Goal: Download file/media

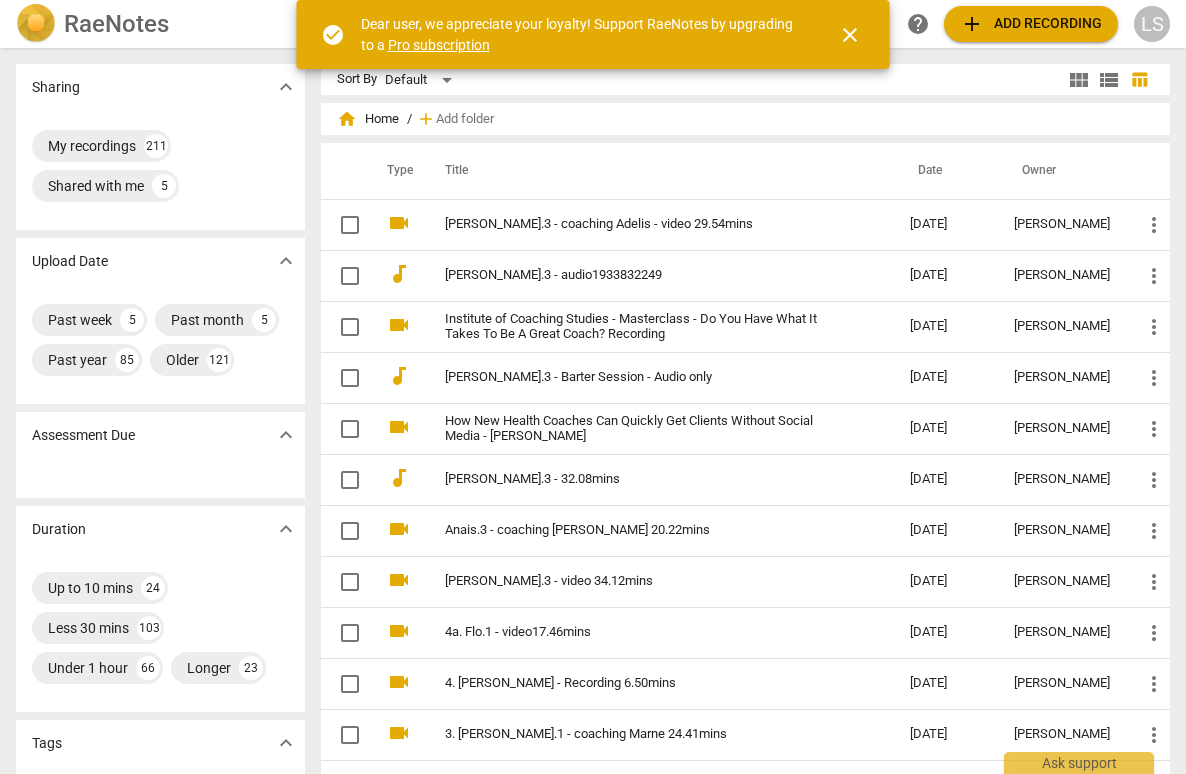
click at [848, 33] on span "close" at bounding box center [850, 35] width 24 height 24
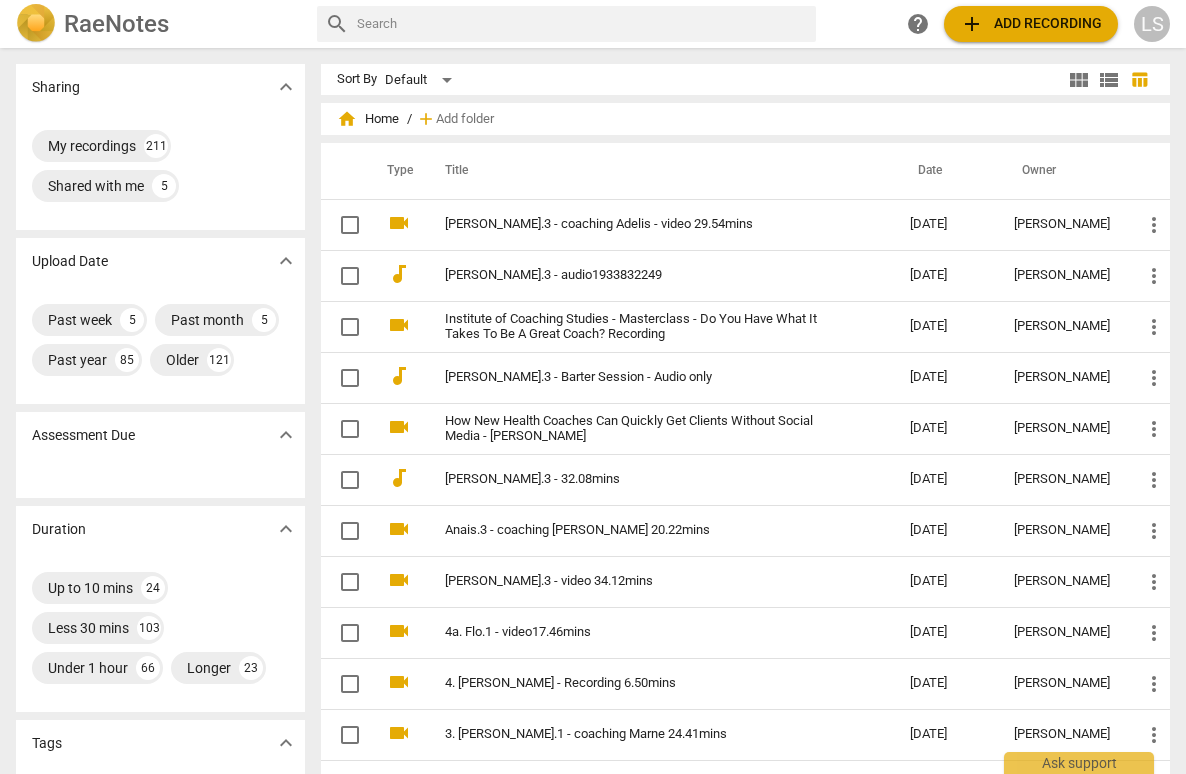
click at [1049, 19] on span "add Add recording" at bounding box center [1031, 24] width 142 height 24
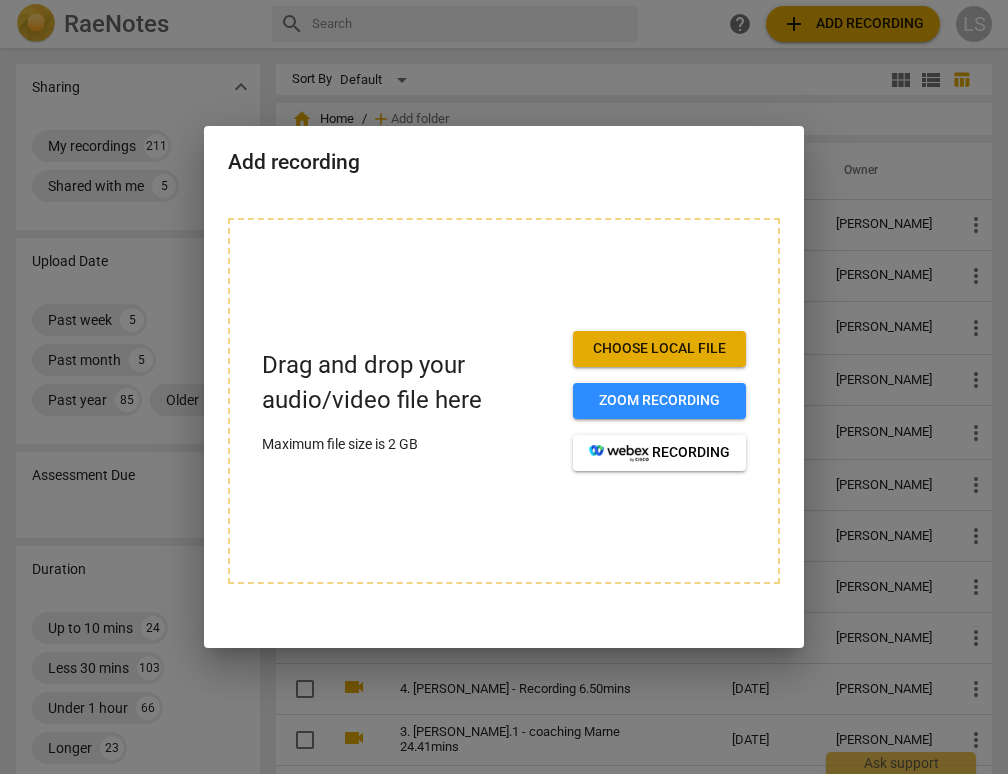
click at [651, 349] on span "Choose local file" at bounding box center [659, 349] width 141 height 20
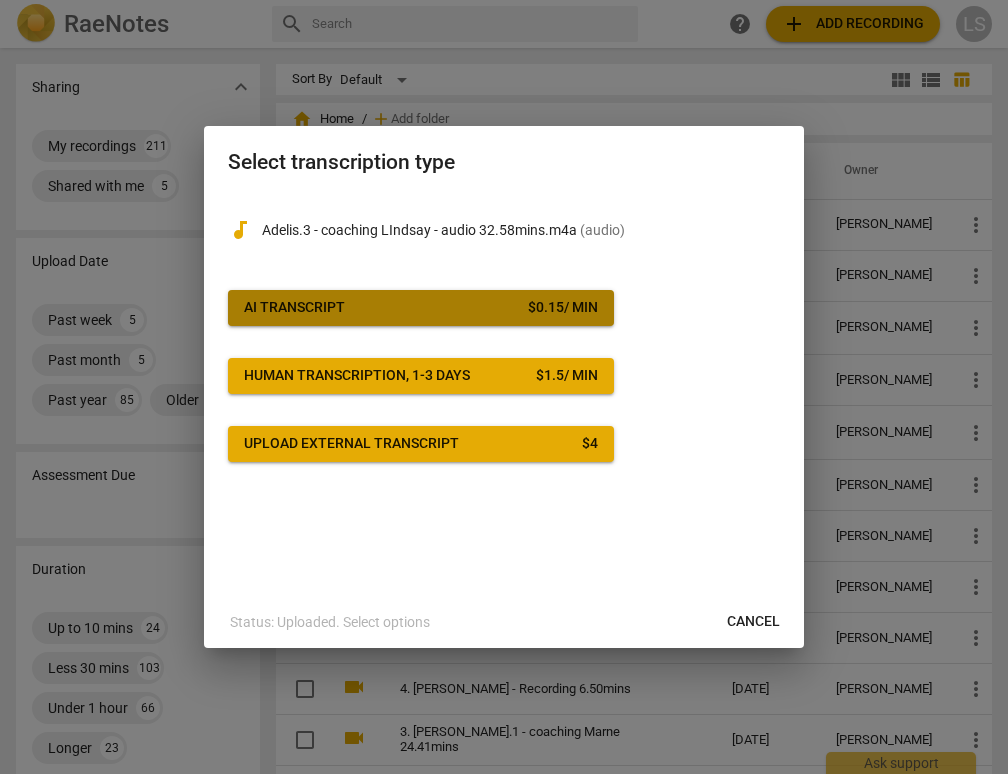
click at [463, 310] on span "AI Transcript $ 0.15 / min" at bounding box center [421, 308] width 354 height 20
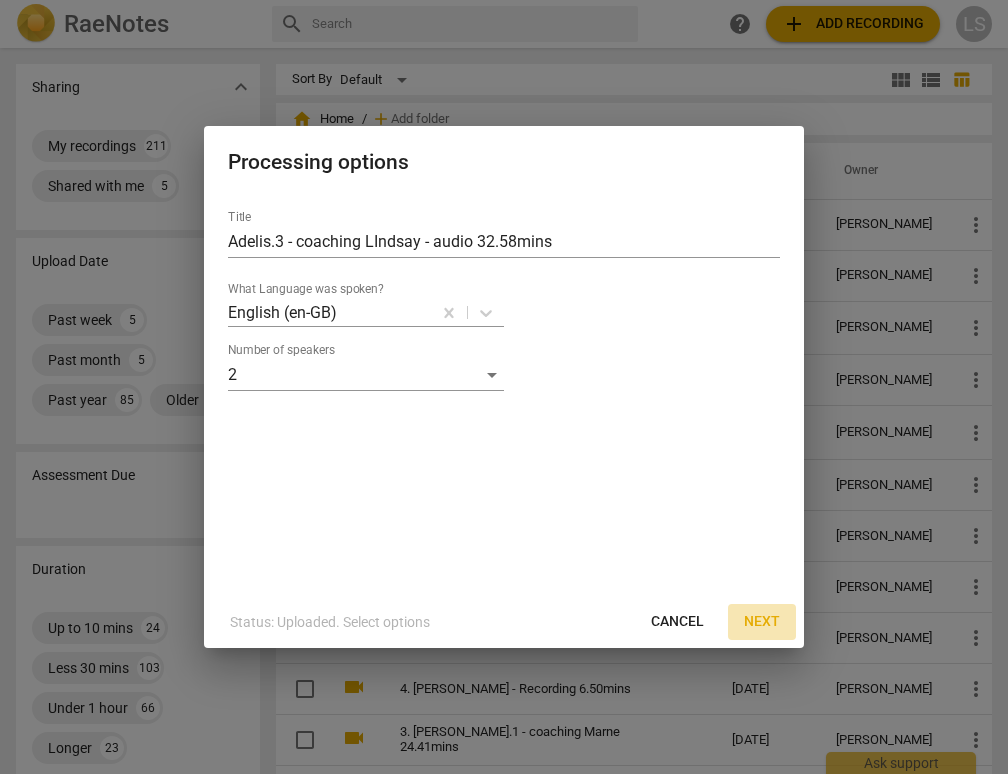
click at [762, 617] on span "Next" at bounding box center [762, 622] width 36 height 20
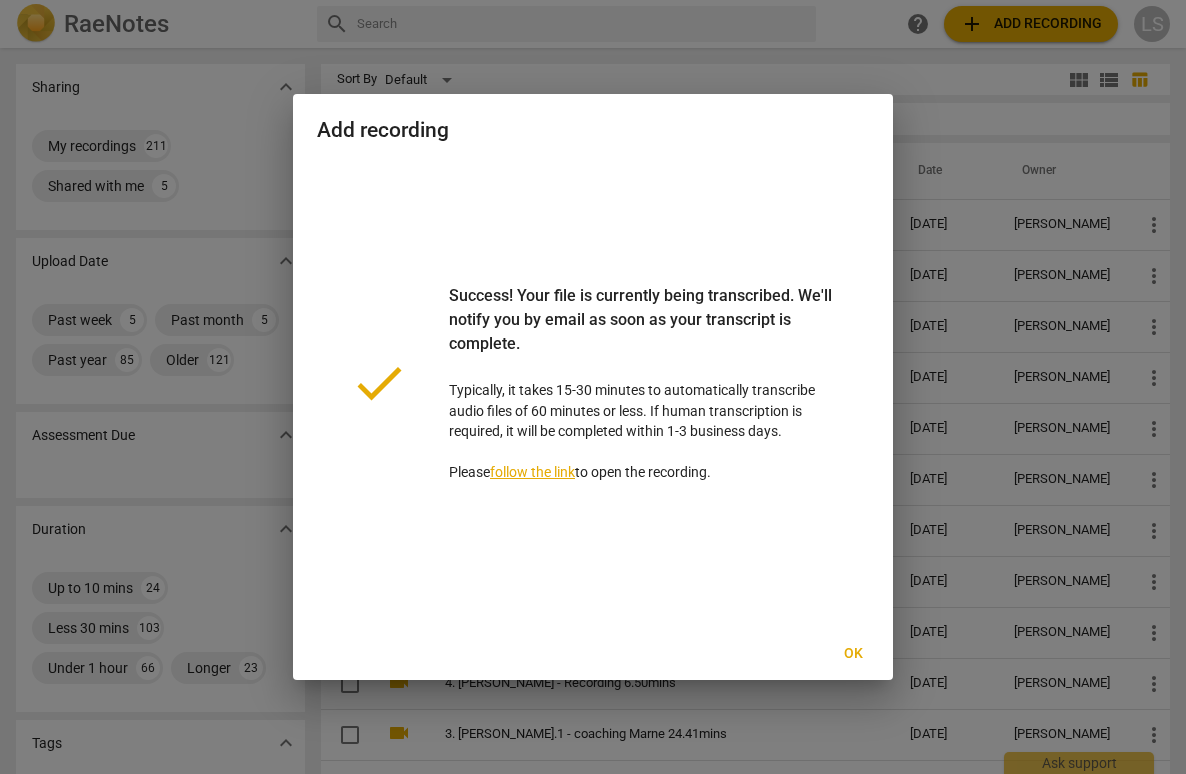
click at [857, 649] on span "Ok" at bounding box center [853, 654] width 32 height 20
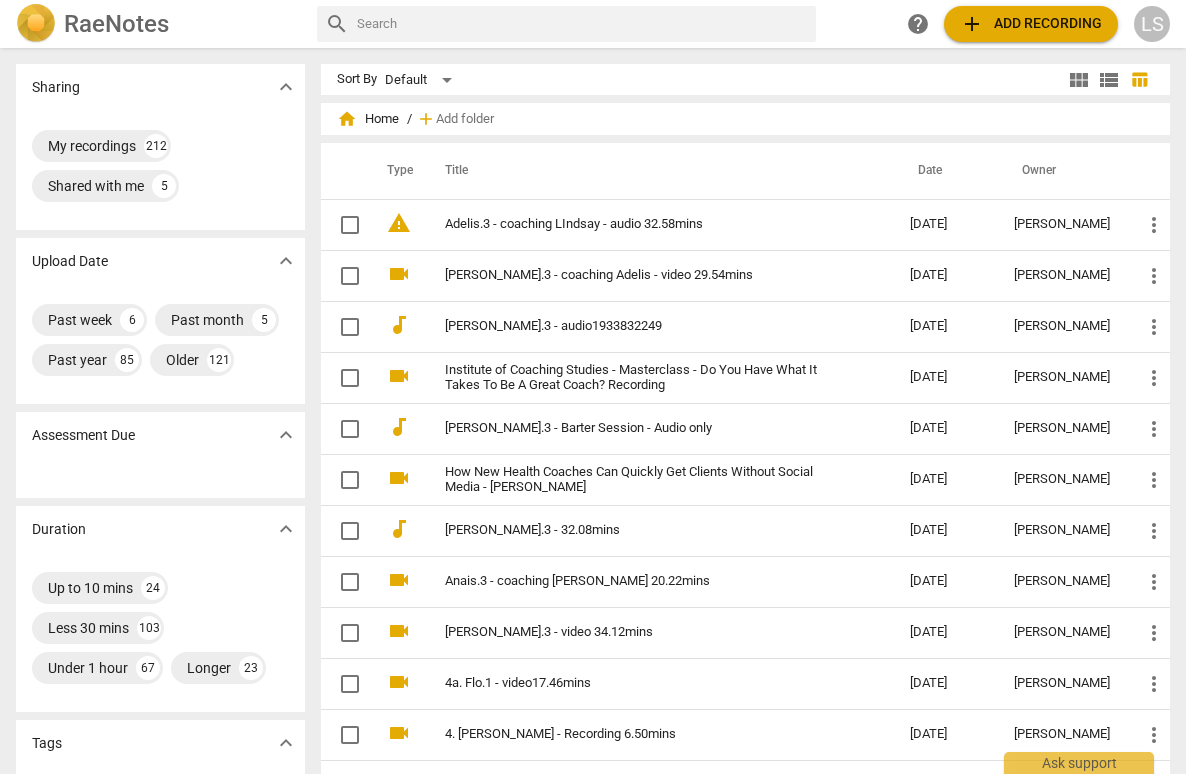
click at [1152, 23] on div "LS" at bounding box center [1152, 24] width 36 height 36
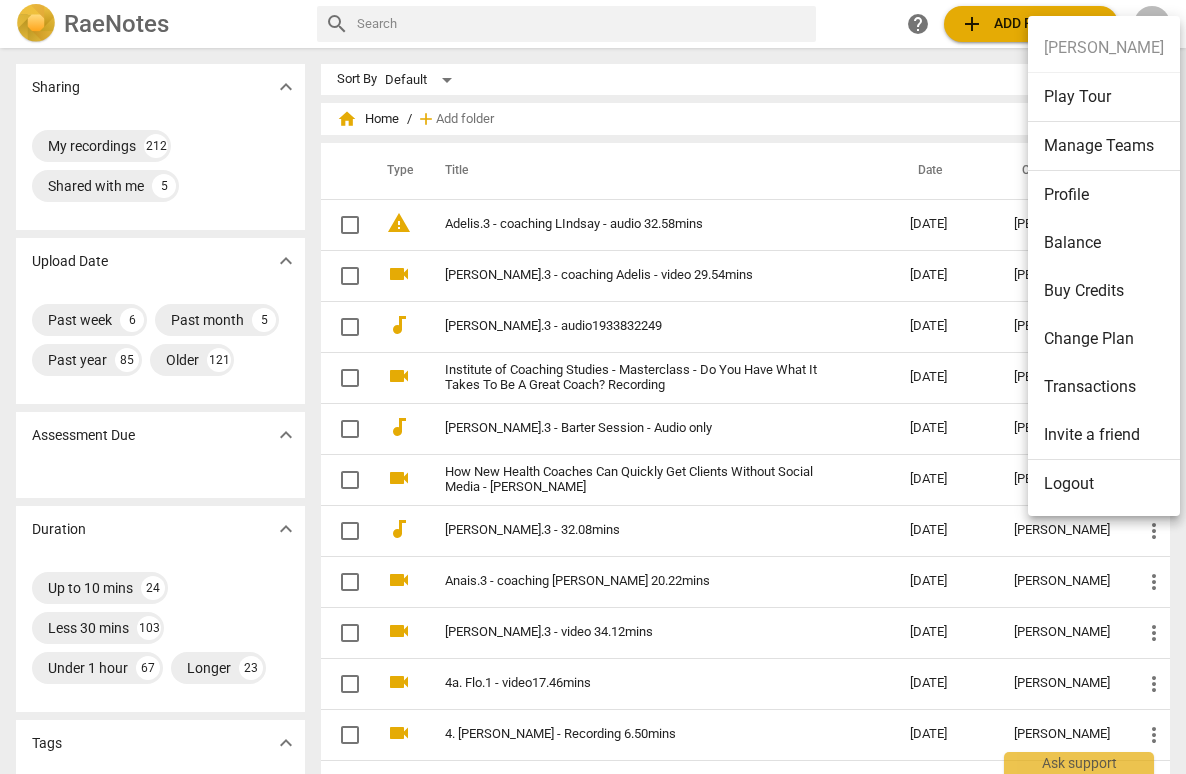
click at [1111, 233] on li "Balance" at bounding box center [1104, 243] width 152 height 48
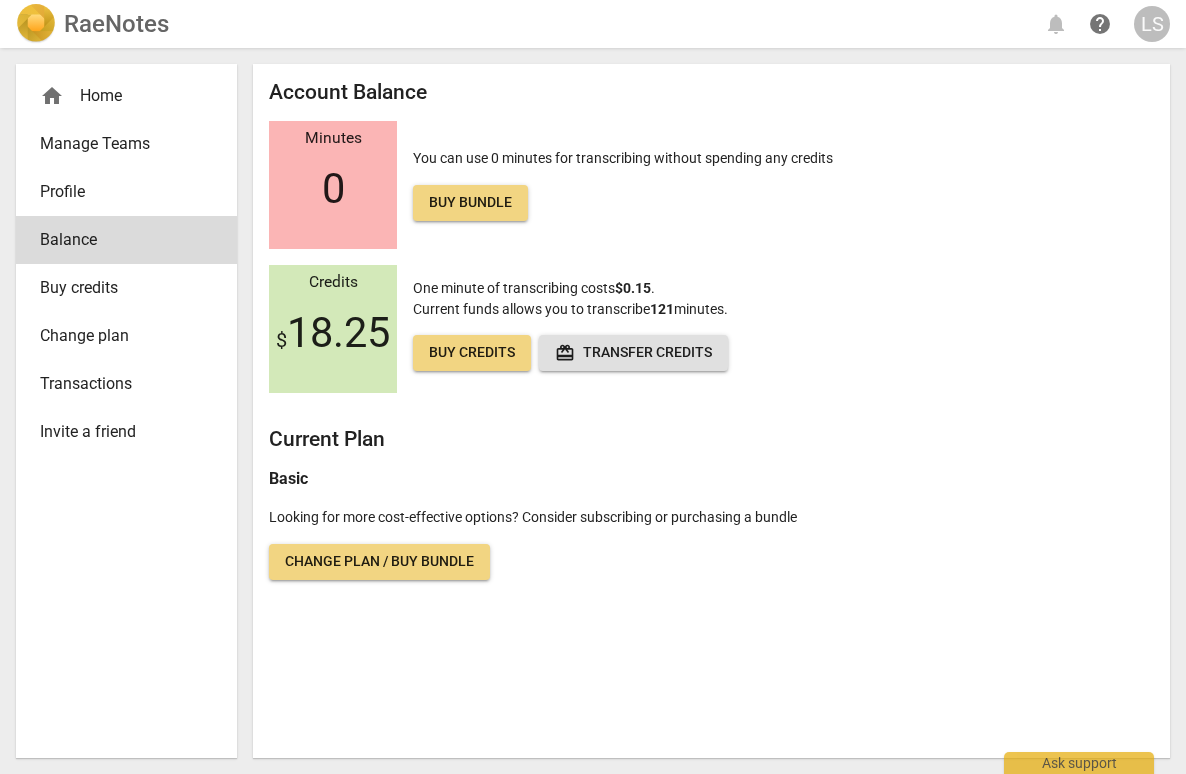
click at [95, 83] on div "home Home" at bounding box center [126, 96] width 221 height 48
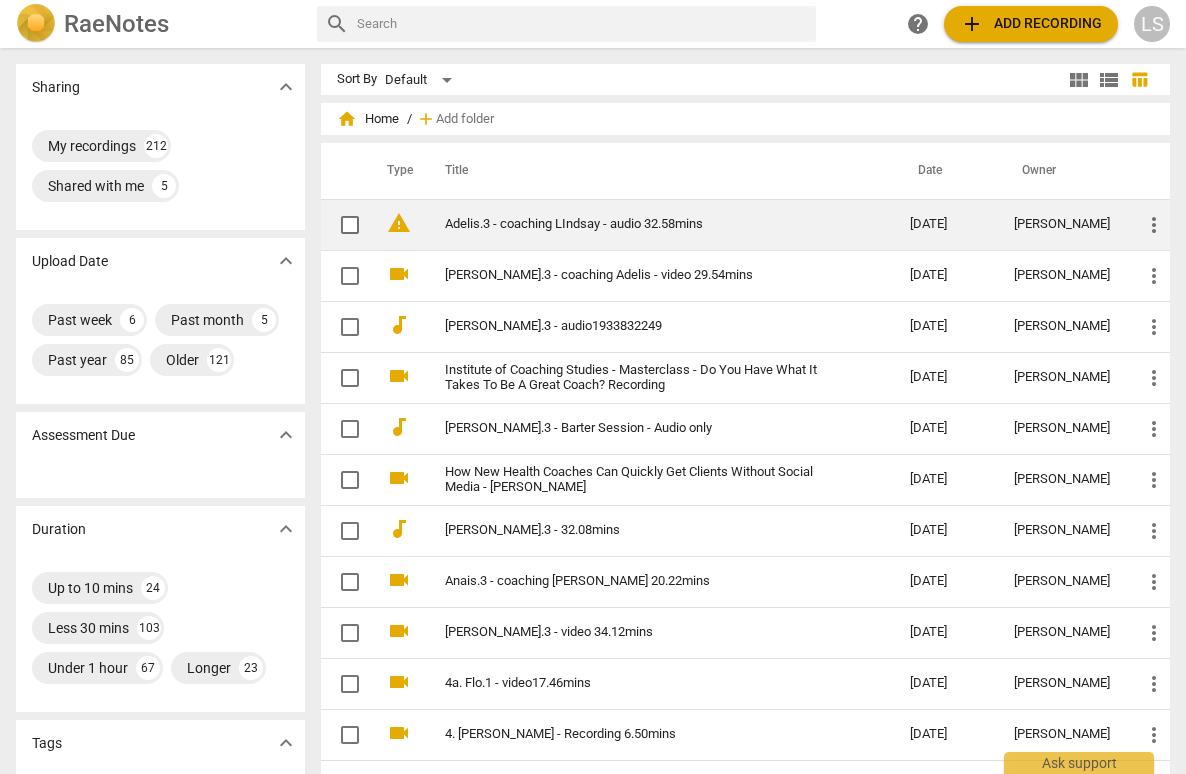
click at [493, 219] on link "Adelis.3 - coaching LIndsay - audio 32.58mins" at bounding box center [642, 224] width 394 height 15
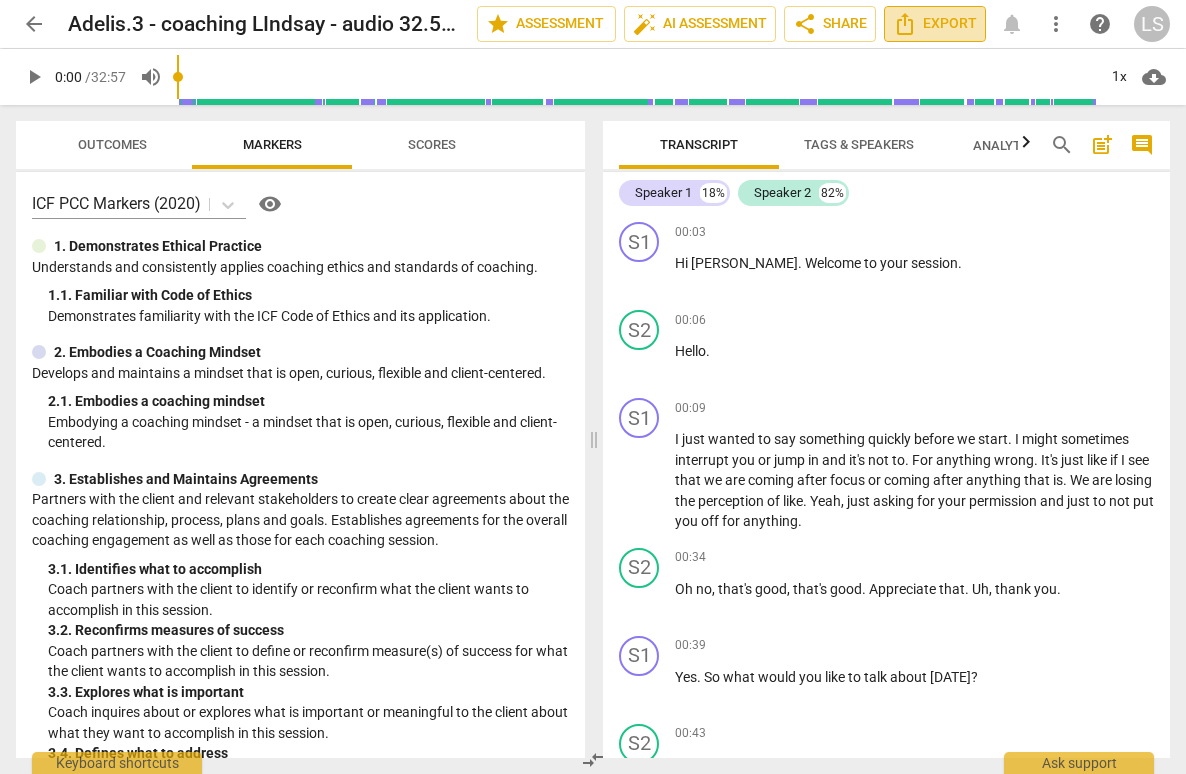
click at [954, 22] on span "Export" at bounding box center [935, 24] width 84 height 24
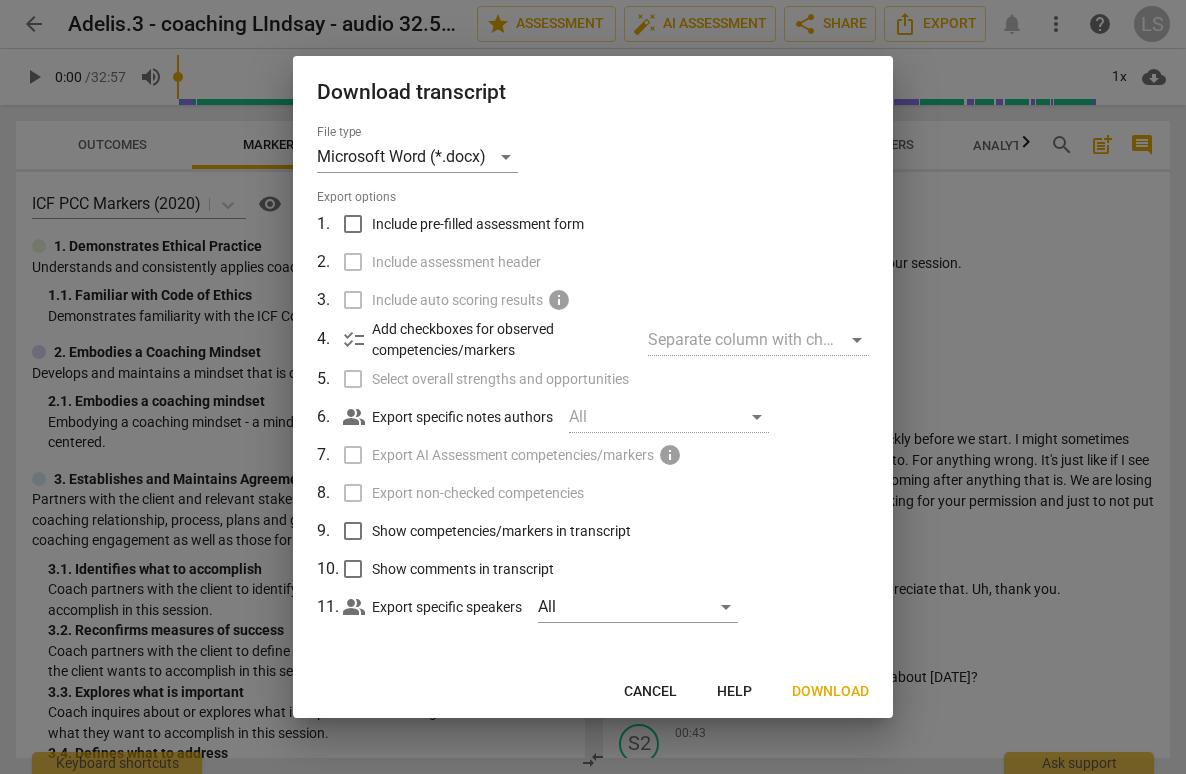
click at [823, 688] on span "Download" at bounding box center [830, 692] width 77 height 20
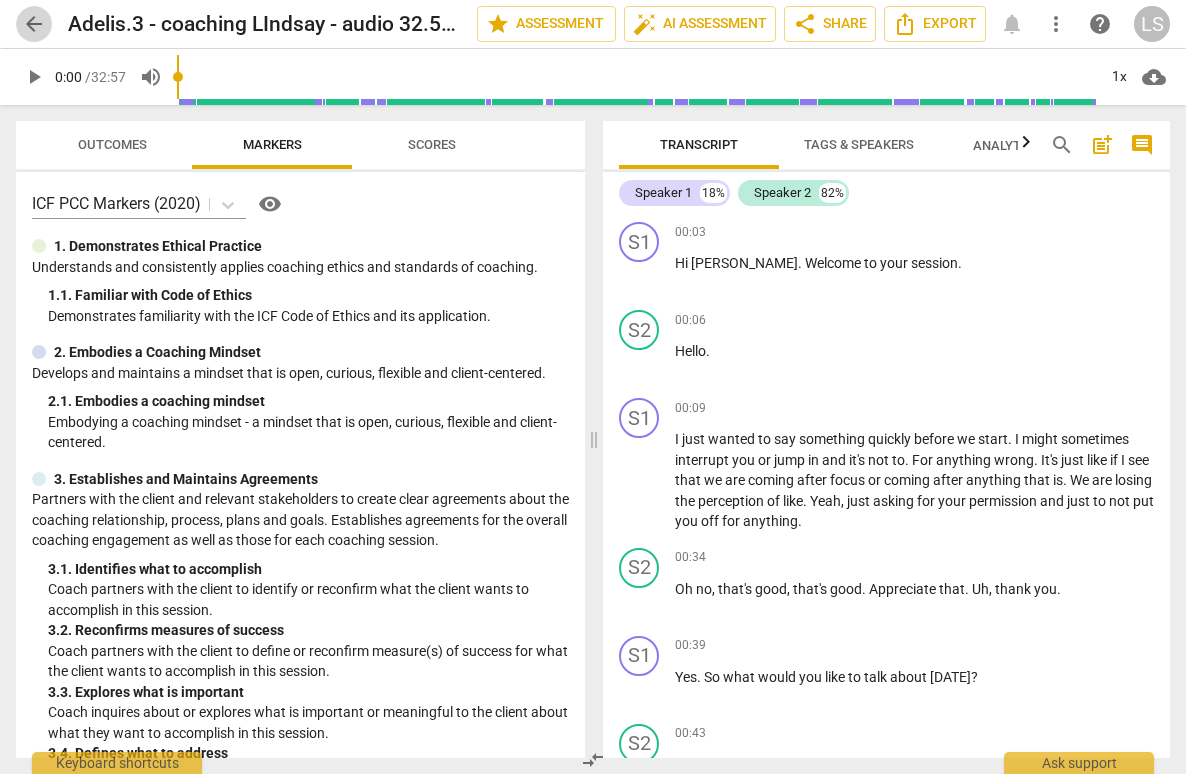
click at [30, 24] on span "arrow_back" at bounding box center [34, 24] width 24 height 24
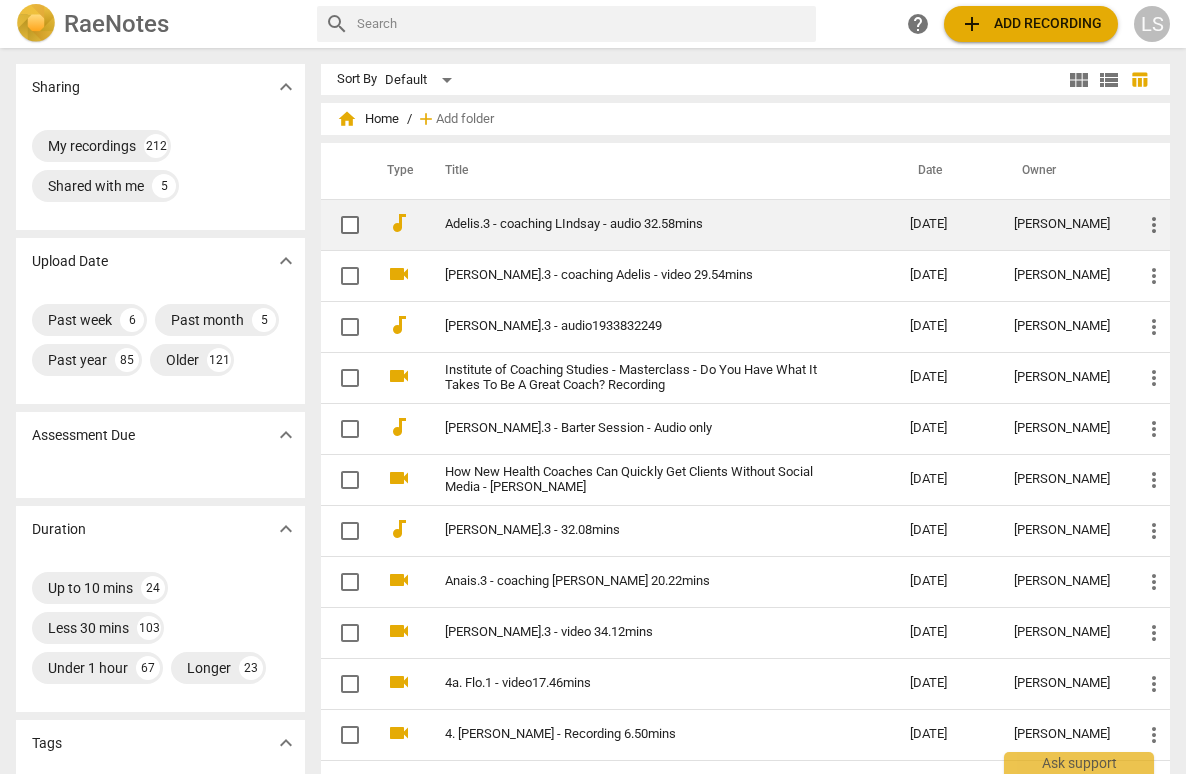
drag, startPoint x: 727, startPoint y: 222, endPoint x: 681, endPoint y: 222, distance: 46.0
